Goal: Use online tool/utility: Utilize a website feature to perform a specific function

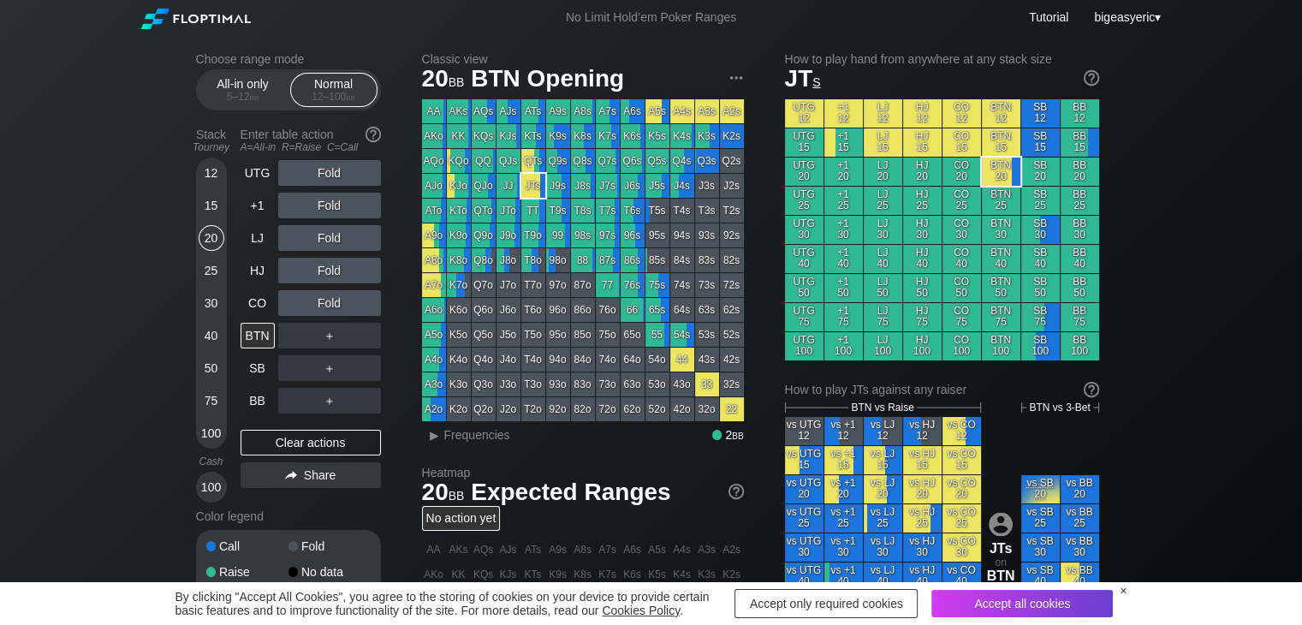
click at [747, 50] on div "Choose range mode All-in only 5 – 12 bb Normal 12 – 100 bb Stack Tourney Enter …" at bounding box center [651, 581] width 938 height 1093
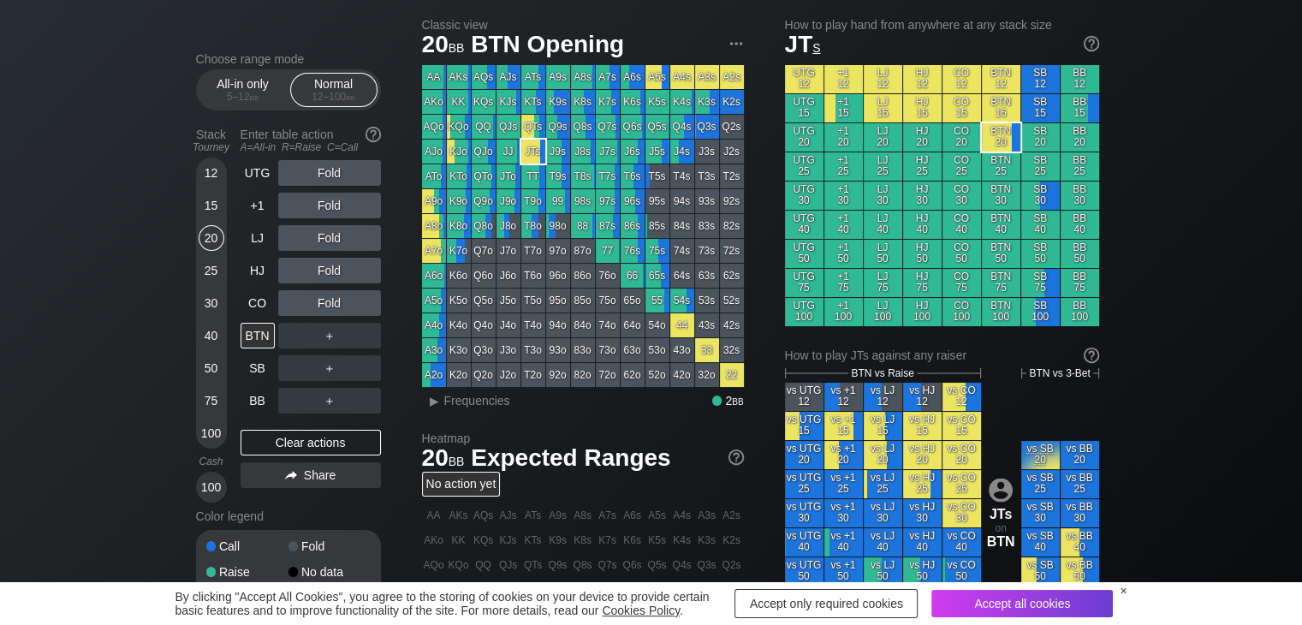
click at [1120, 590] on div "×" at bounding box center [1122, 591] width 7 height 14
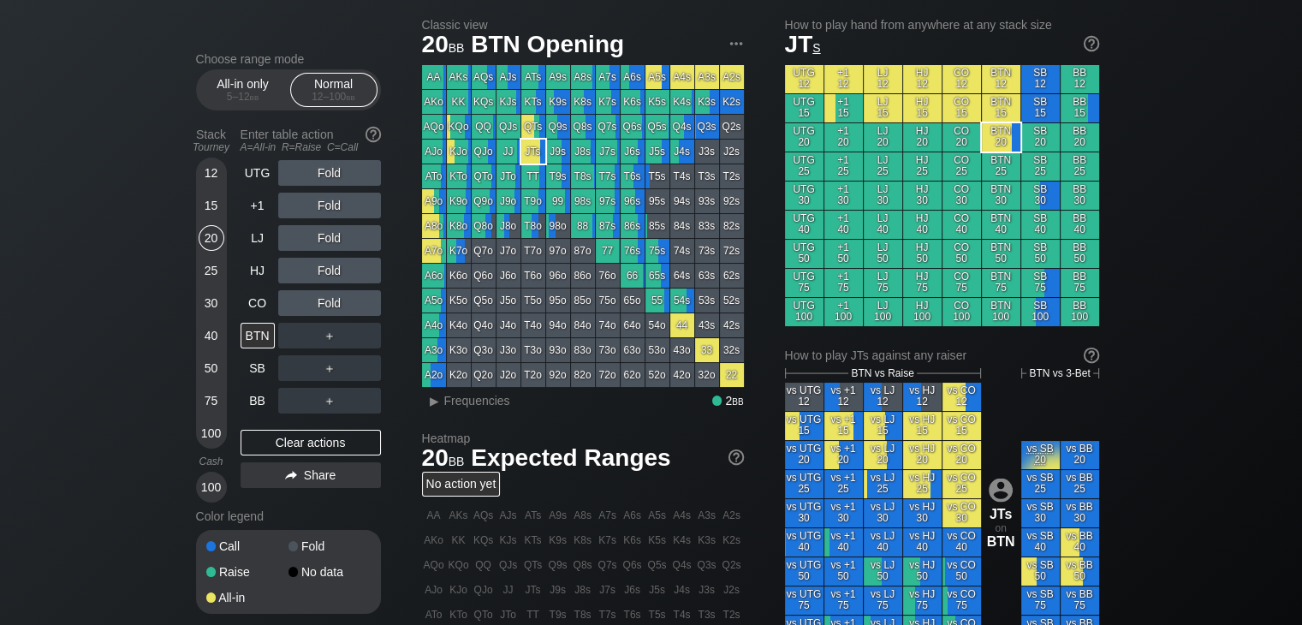
click at [212, 239] on div "20" at bounding box center [212, 238] width 26 height 26
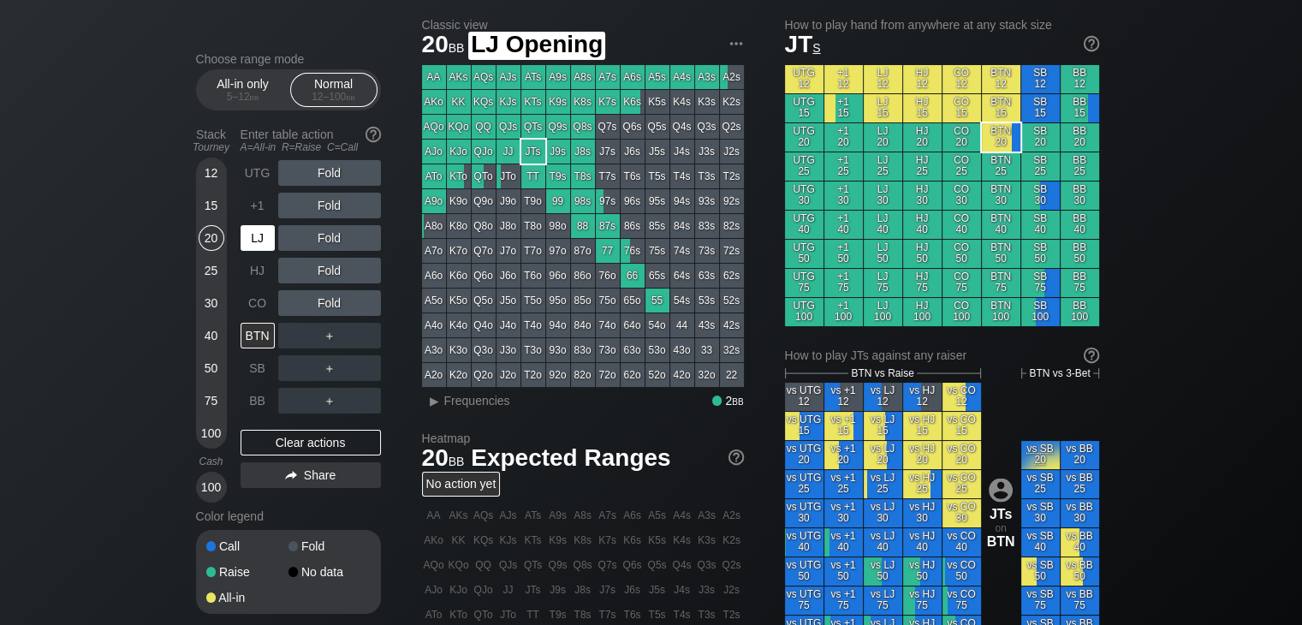
click at [266, 234] on div "LJ" at bounding box center [257, 238] width 34 height 26
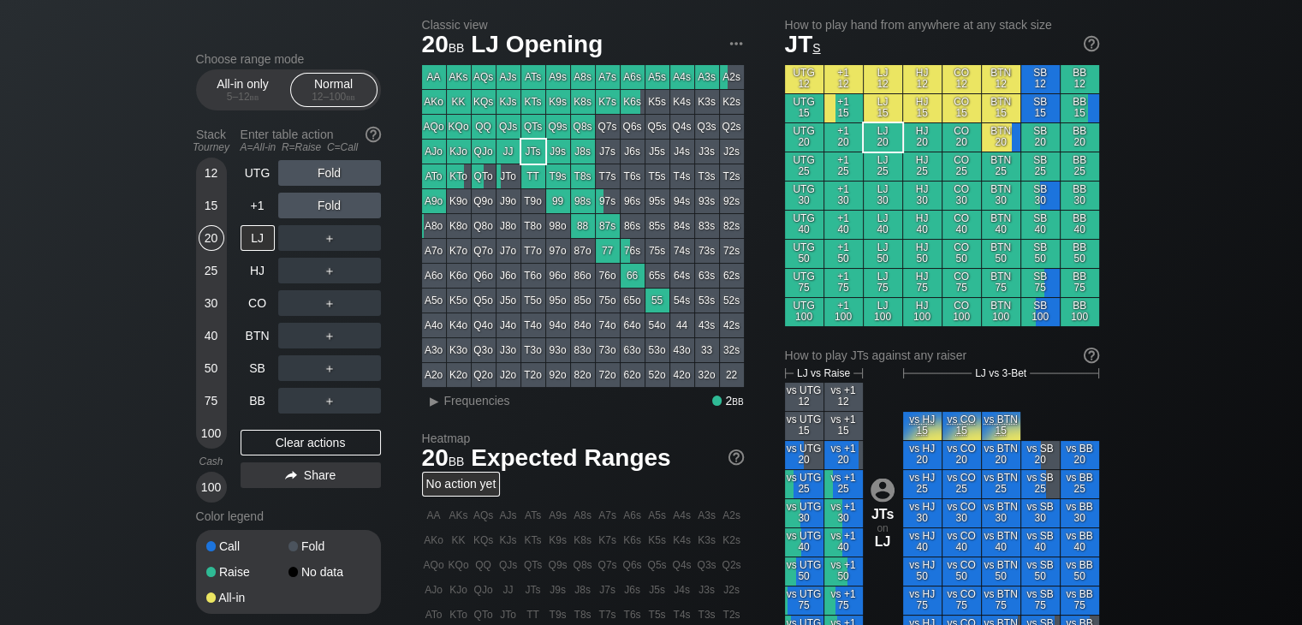
click at [76, 338] on div "Choose range mode All-in only 5 – 12 bb Normal 12 – 100 bb Stack Tourney Enter …" at bounding box center [651, 547] width 1302 height 1093
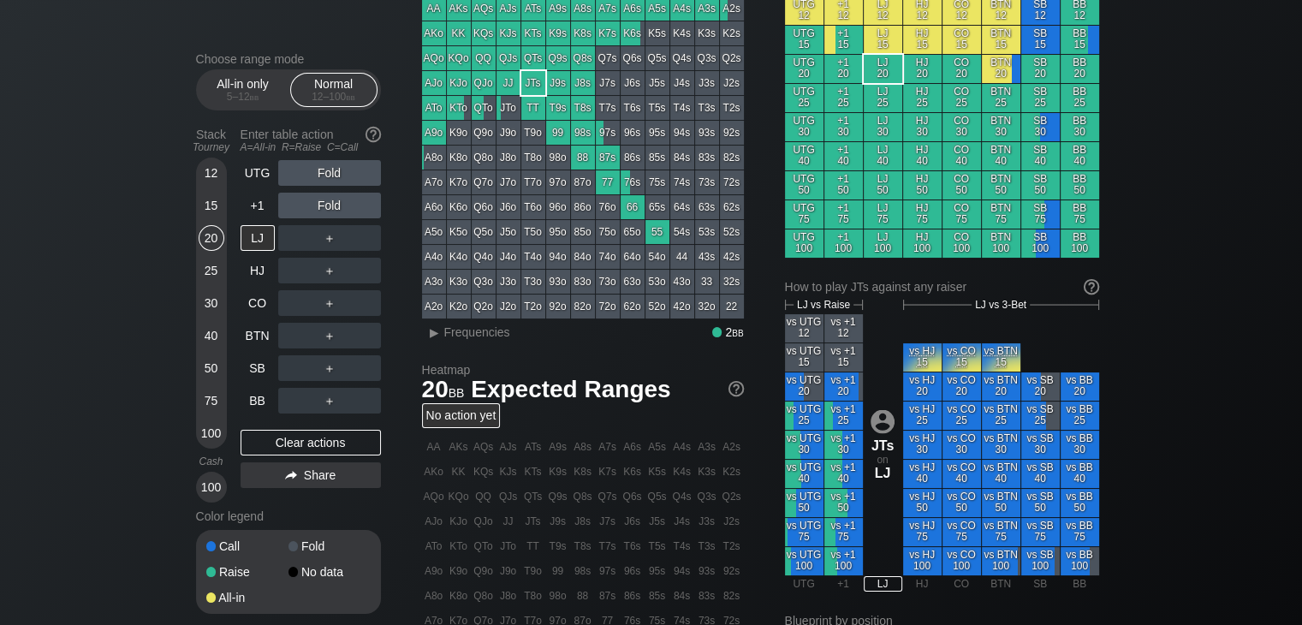
scroll to position [171, 0]
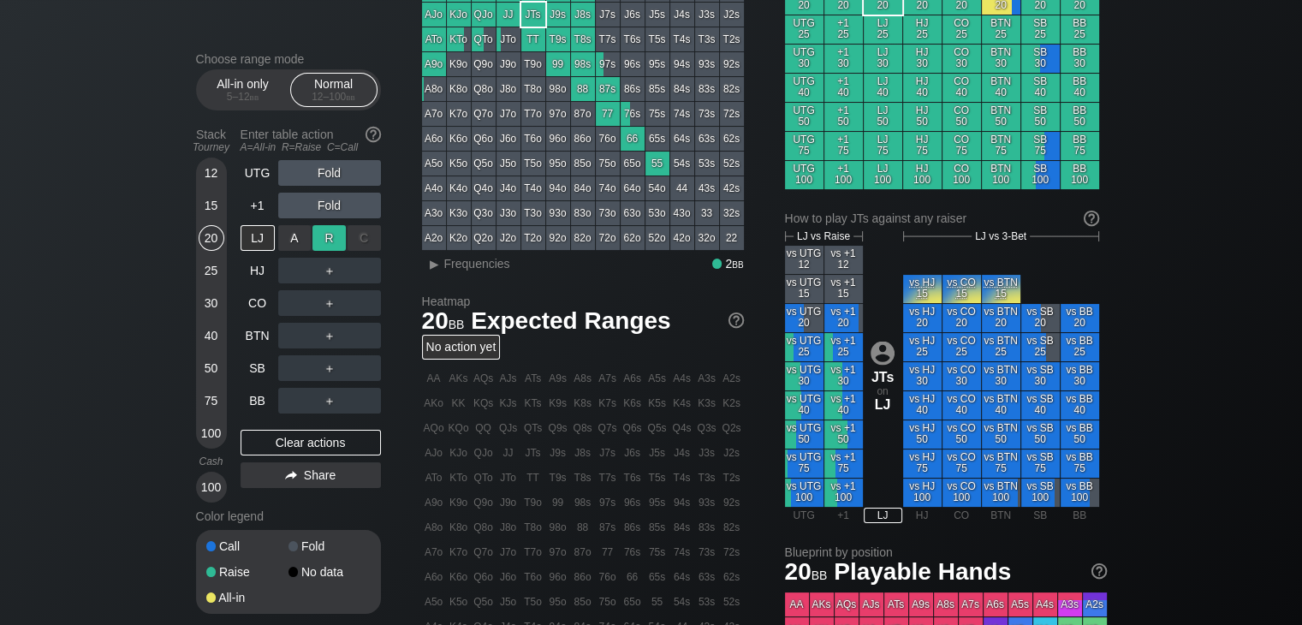
click at [320, 237] on div "R ✕" at bounding box center [328, 238] width 33 height 26
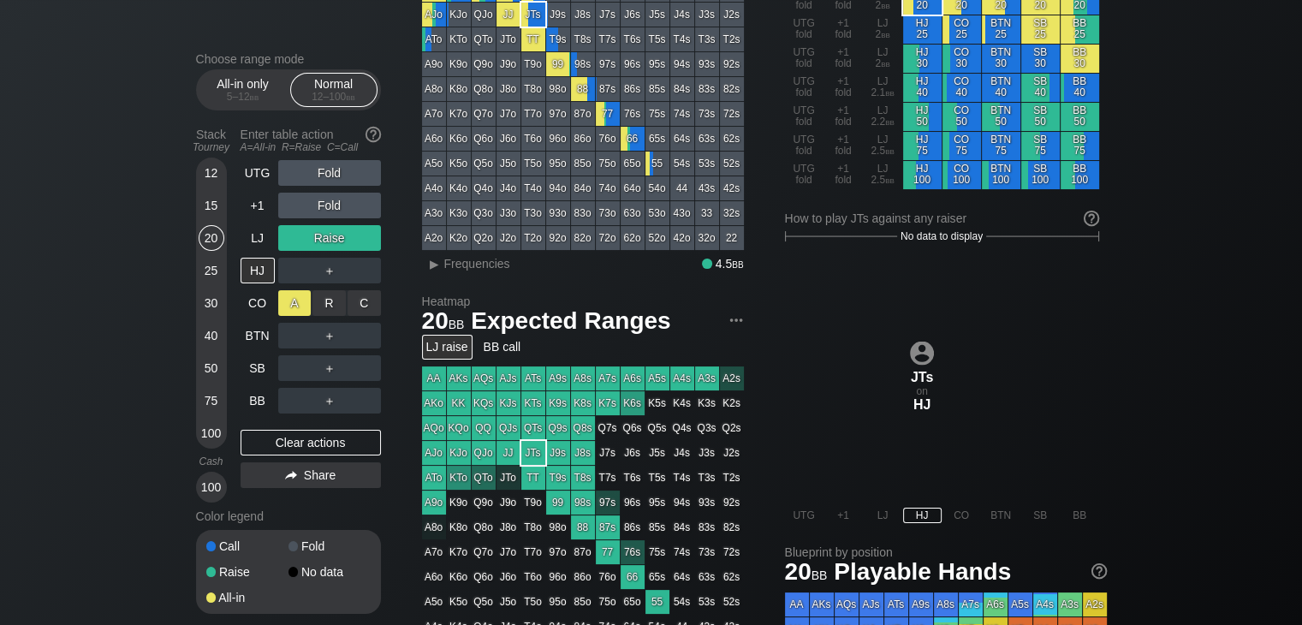
click at [286, 305] on div "A ✕" at bounding box center [294, 303] width 33 height 26
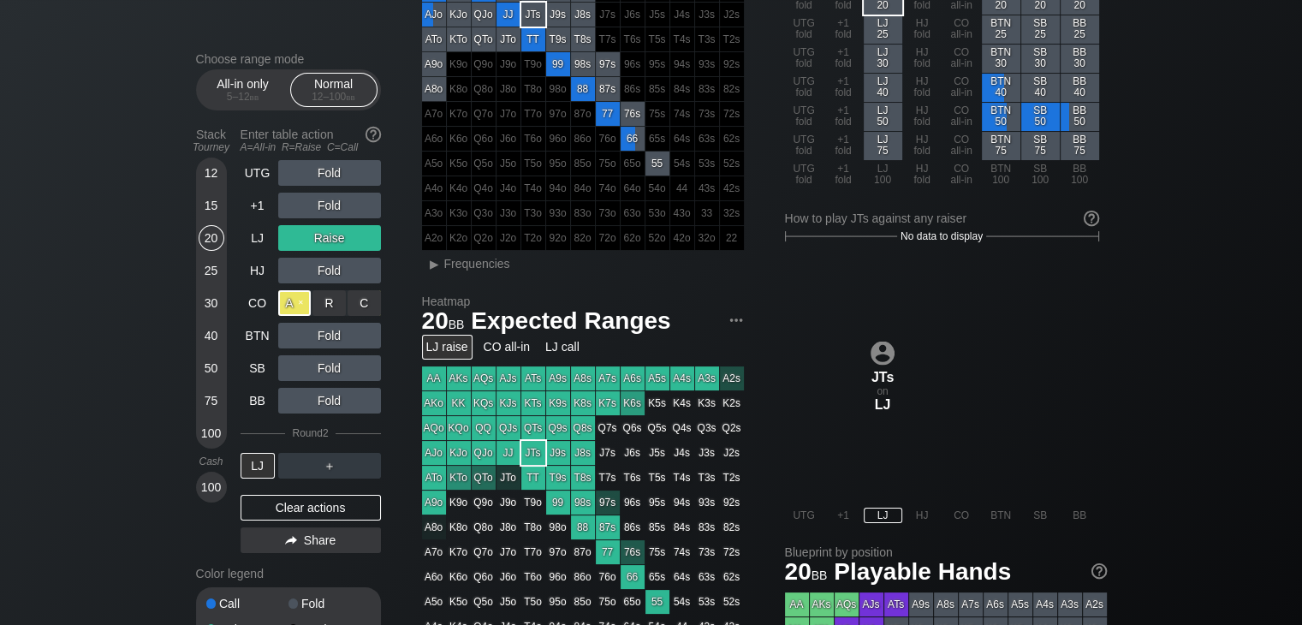
scroll to position [137, 0]
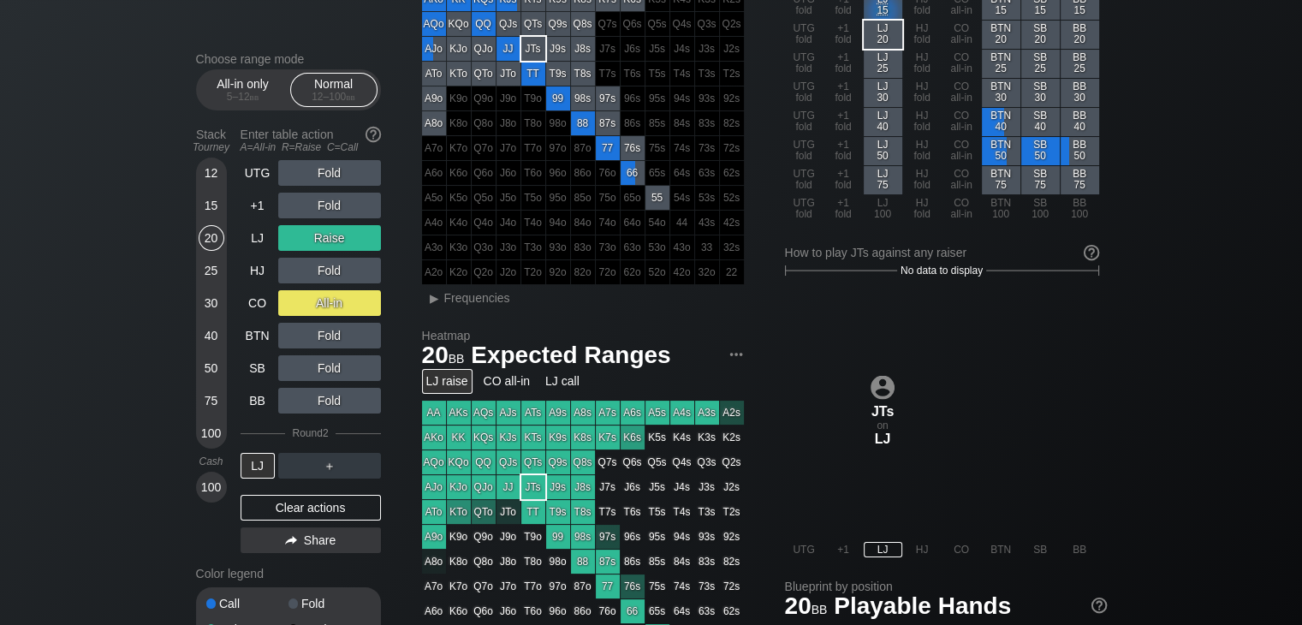
click at [602, 299] on div "▸ Frequencies" at bounding box center [593, 298] width 299 height 15
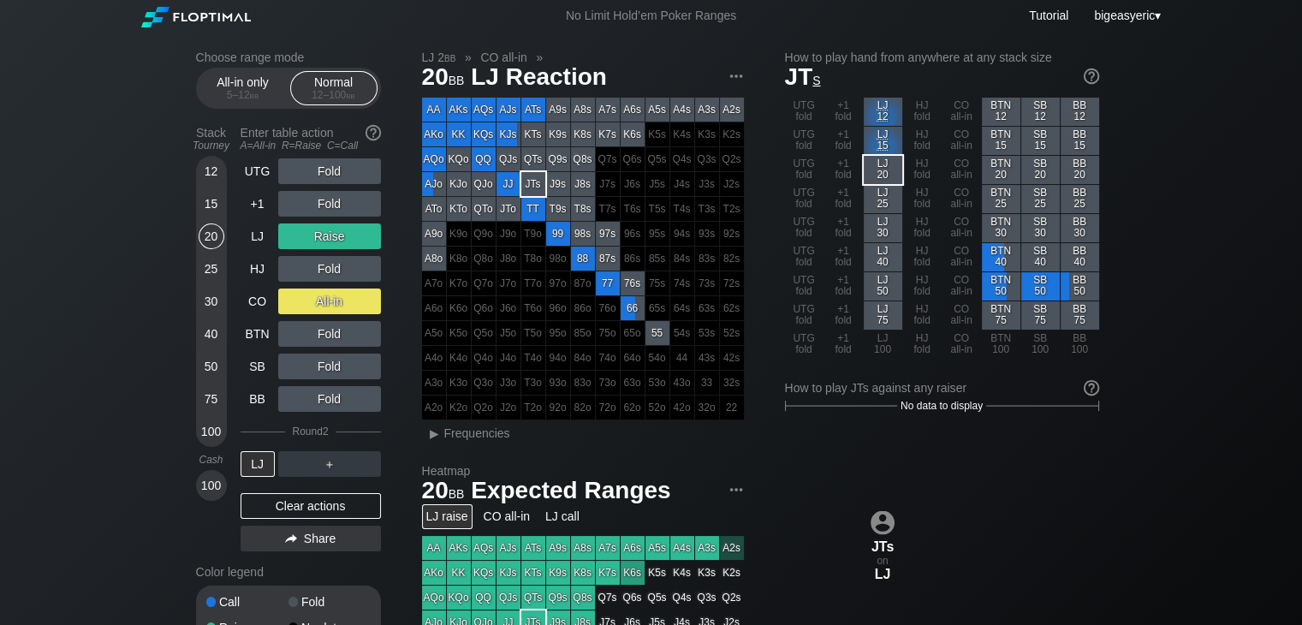
scroll to position [0, 0]
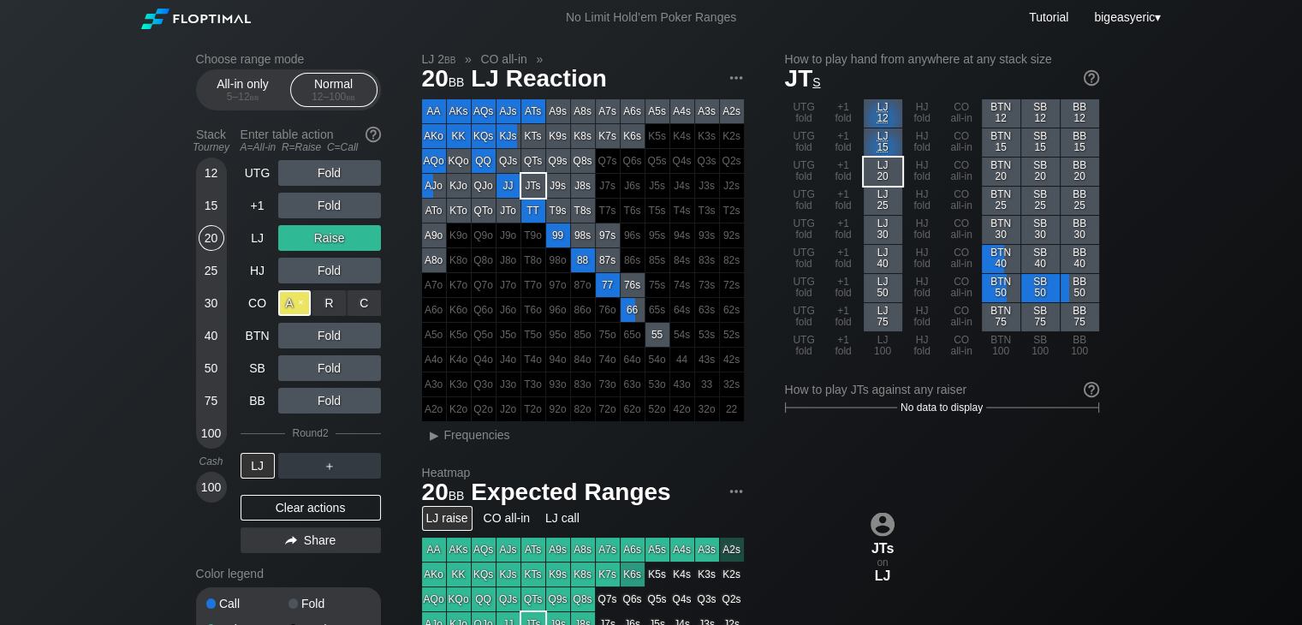
click at [294, 304] on div "A ✕" at bounding box center [294, 303] width 33 height 26
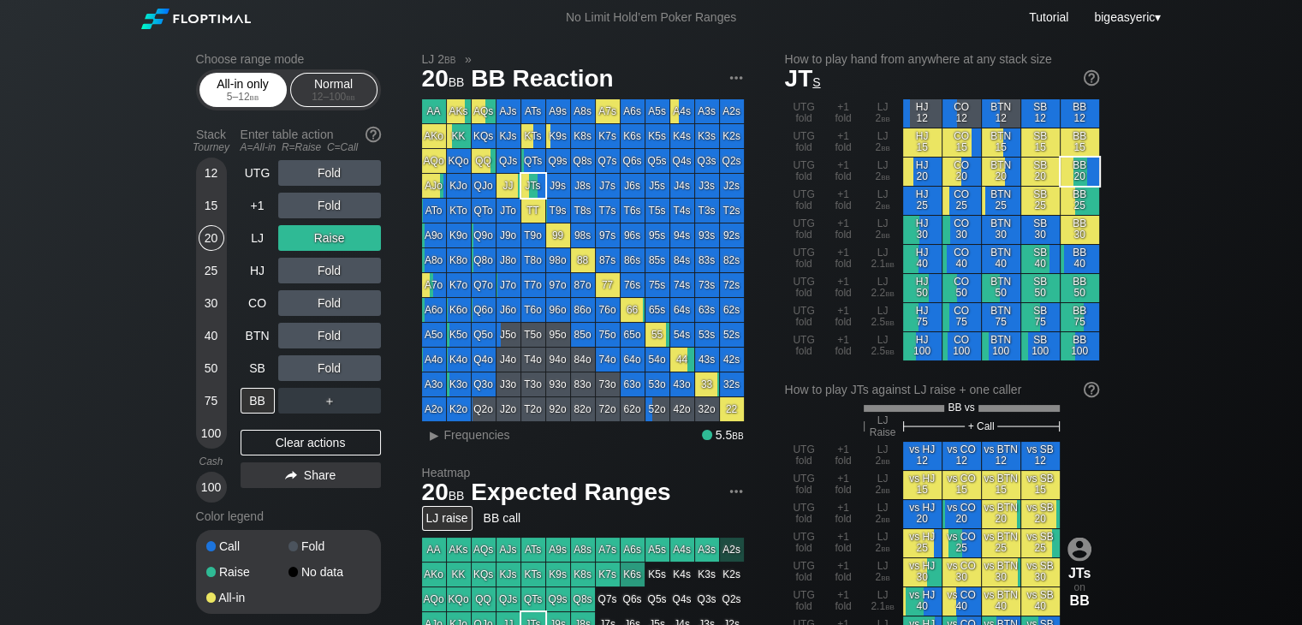
click at [243, 97] on div "5 – 12 bb" at bounding box center [243, 97] width 72 height 12
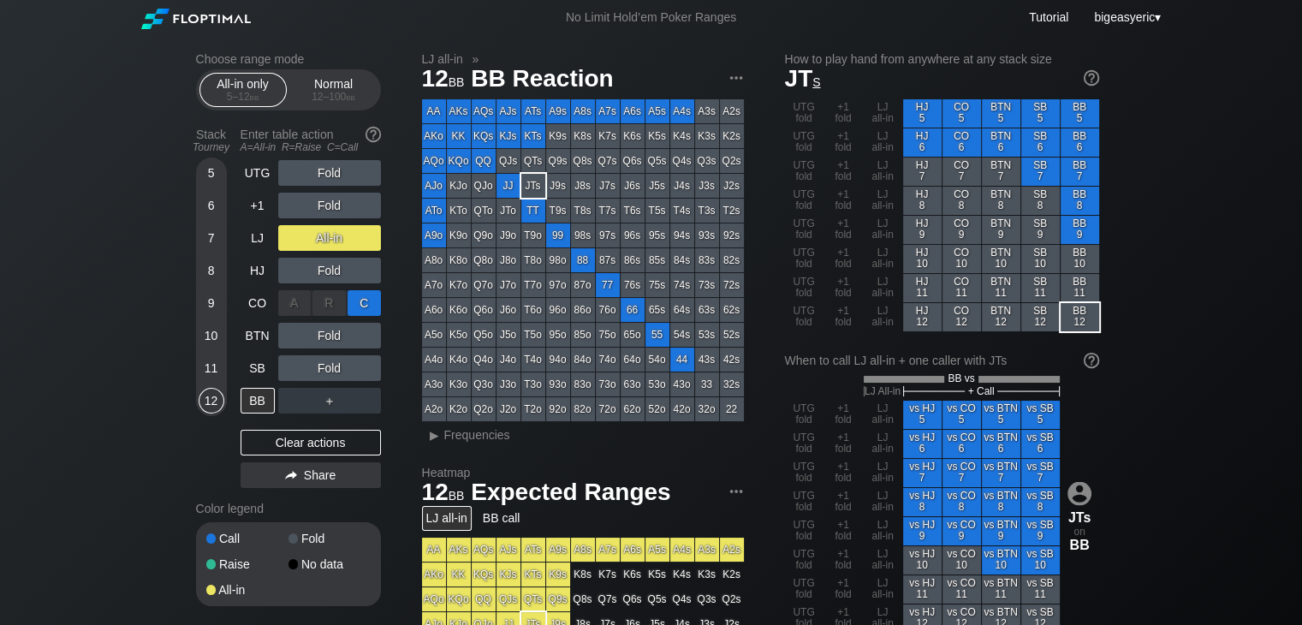
click at [369, 296] on div "C ✕" at bounding box center [363, 303] width 33 height 26
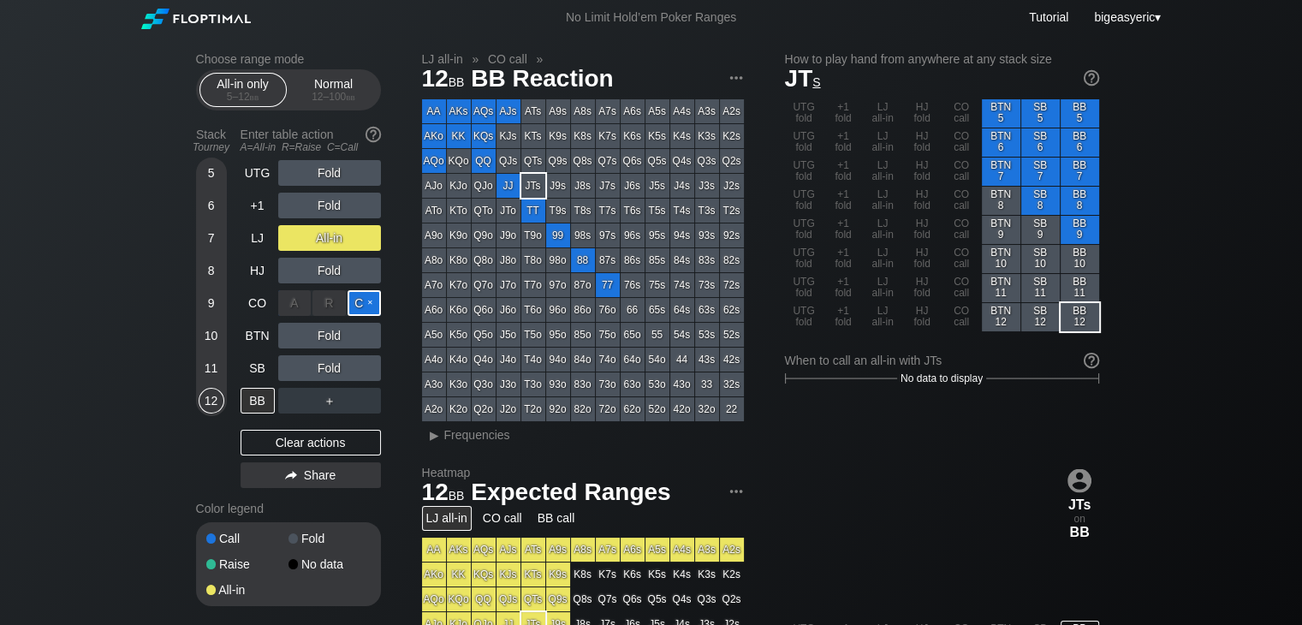
click at [369, 296] on div "C ✕" at bounding box center [363, 303] width 33 height 26
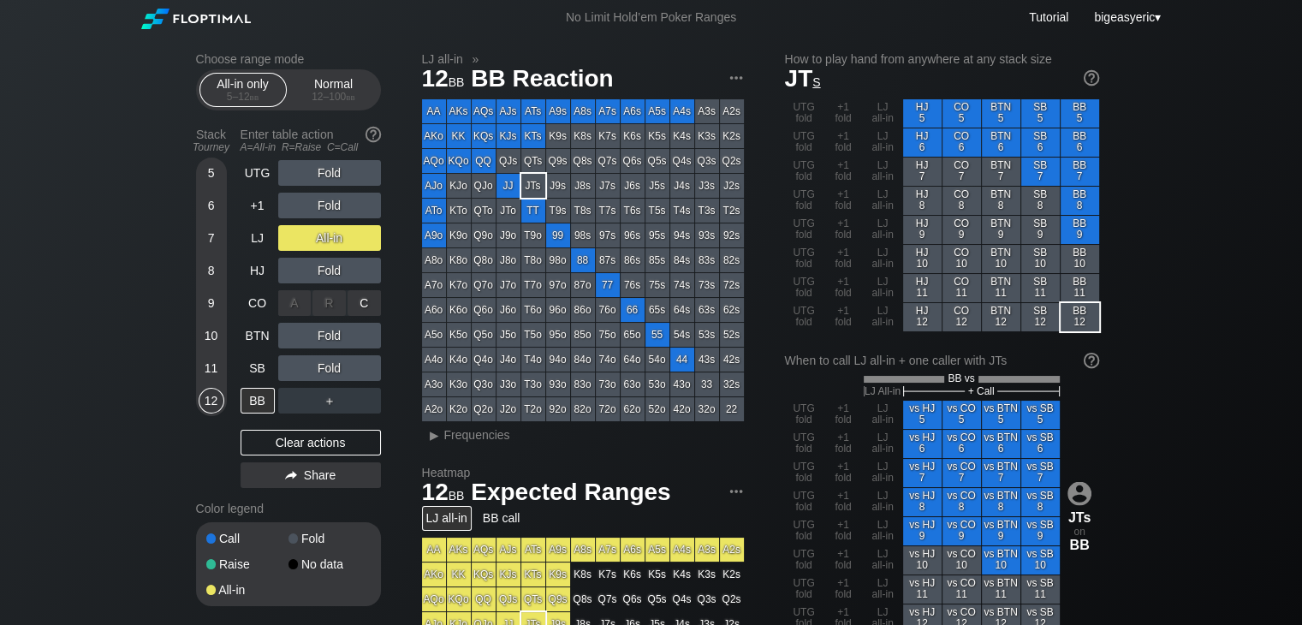
click at [322, 300] on div "R ✕" at bounding box center [328, 303] width 33 height 26
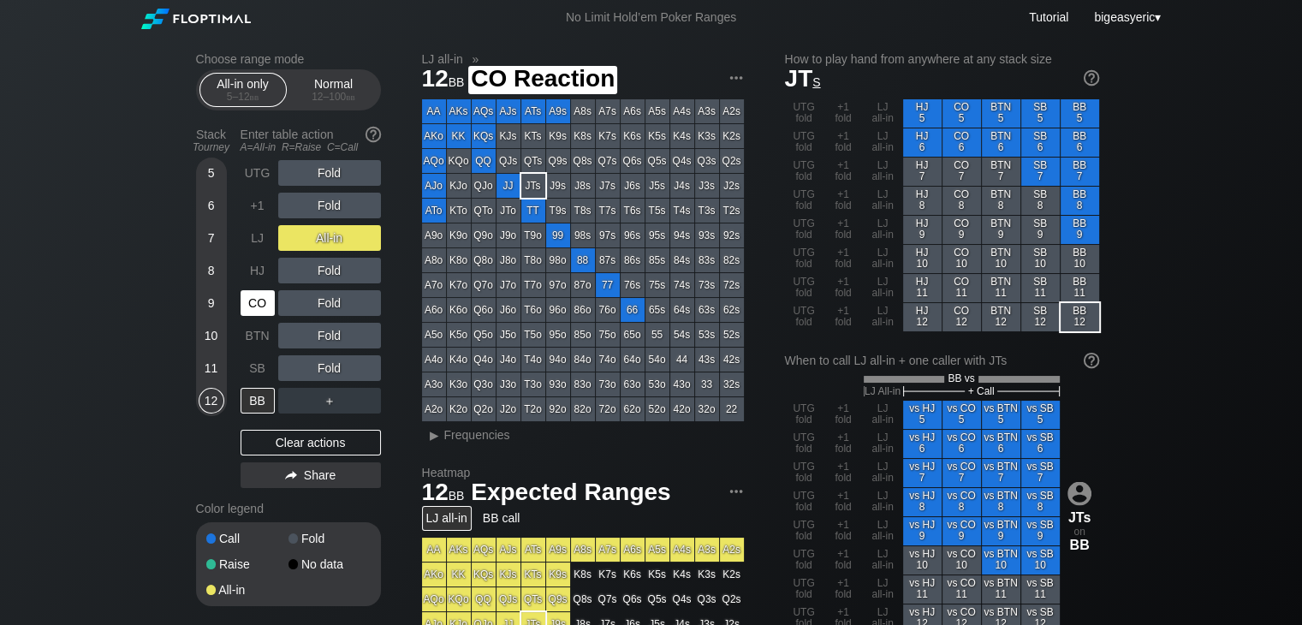
click at [251, 302] on div "CO" at bounding box center [257, 303] width 34 height 26
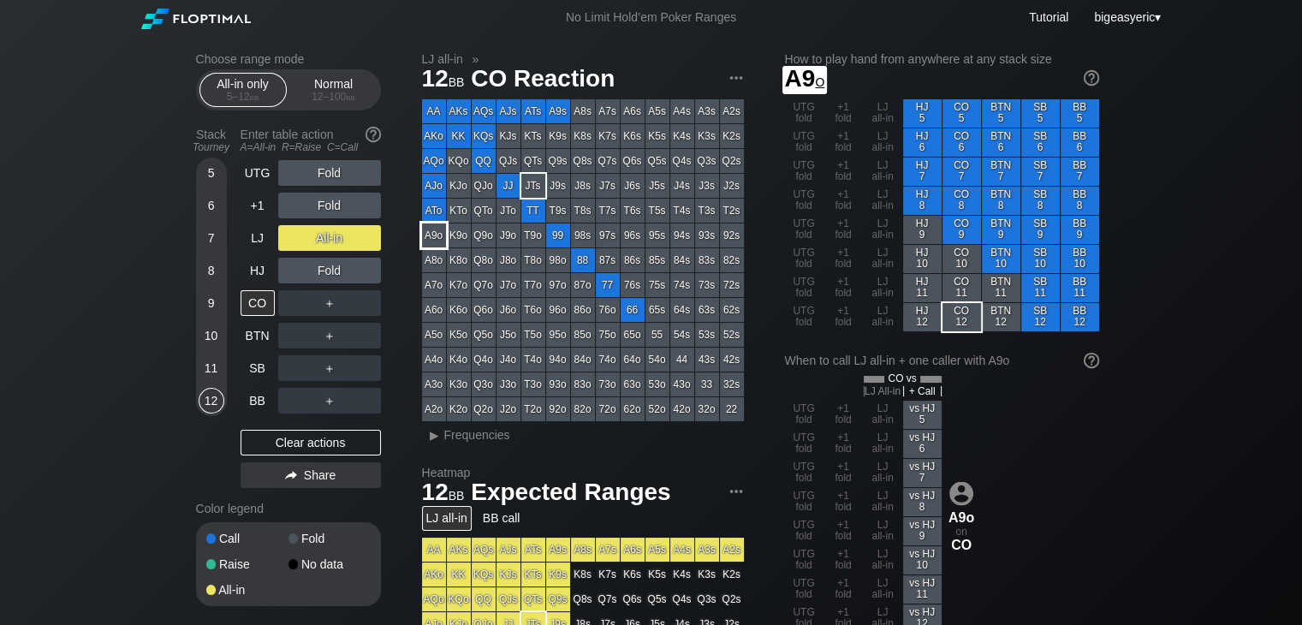
click at [436, 233] on div "A9o" at bounding box center [434, 235] width 24 height 24
click at [157, 154] on div "Choose range mode All-in only 5 – 12 bb Normal 12 – 100 bb Stack Tourney Enter …" at bounding box center [651, 558] width 1302 height 1047
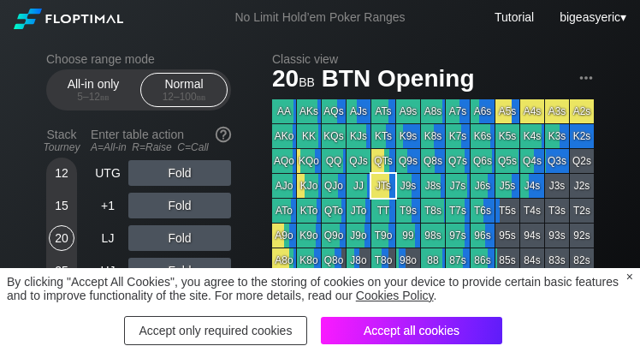
click at [370, 331] on div "Accept all cookies" at bounding box center [411, 330] width 181 height 27
